Goal: Task Accomplishment & Management: Manage account settings

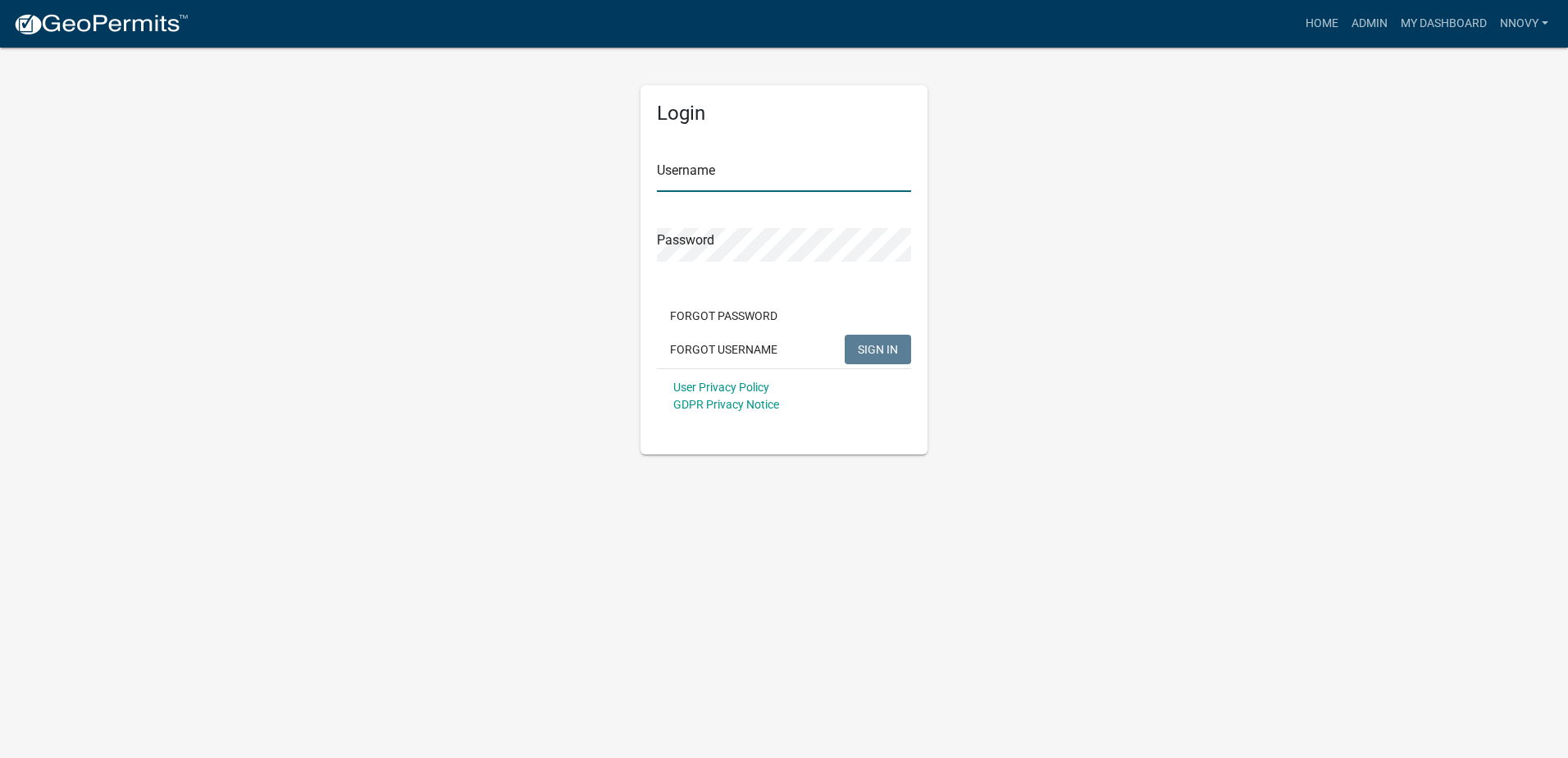
type input "nnovy"
click at [885, 352] on span "SIGN IN" at bounding box center [878, 348] width 40 height 13
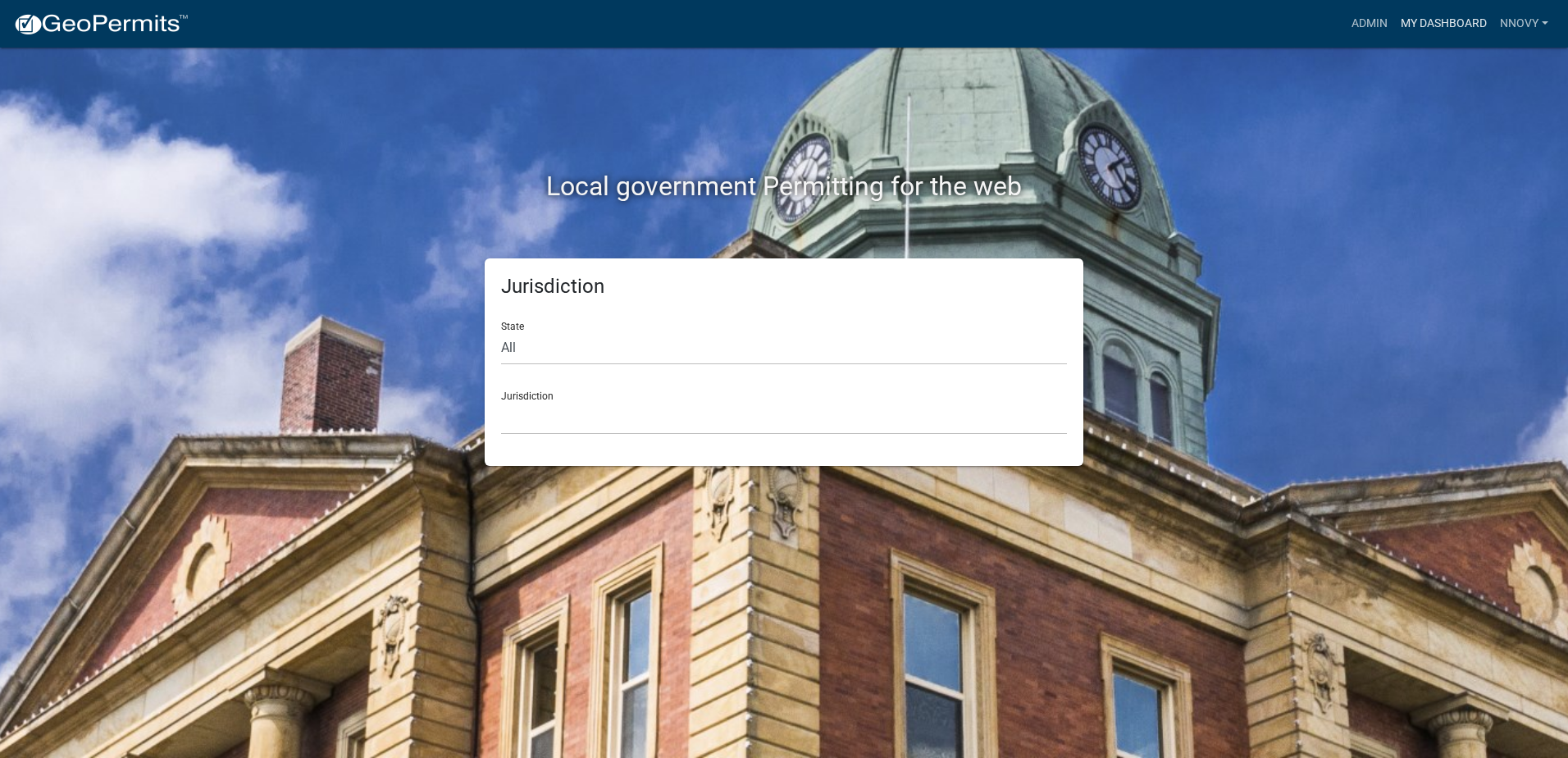
click at [1433, 31] on link "My Dashboard" at bounding box center [1444, 24] width 99 height 31
